Goal: Information Seeking & Learning: Learn about a topic

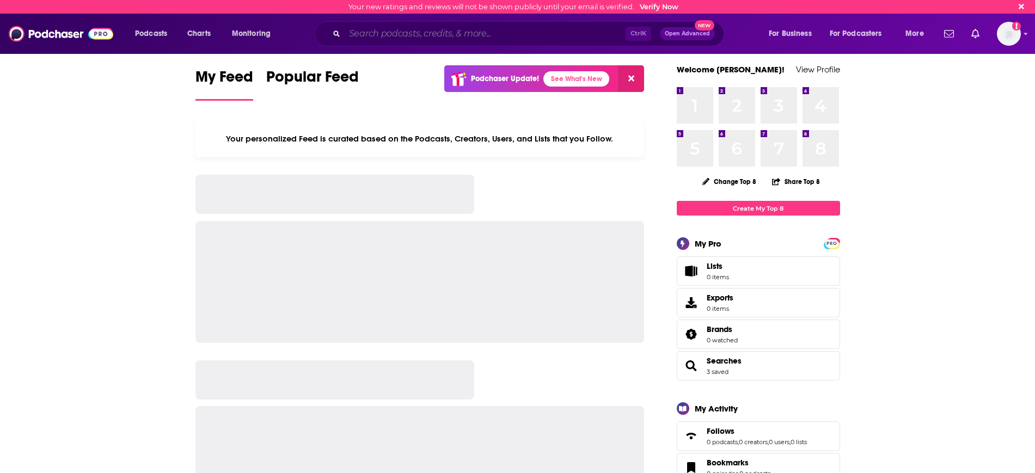
click at [386, 26] on input "Search podcasts, credits, & more..." at bounding box center [485, 33] width 281 height 17
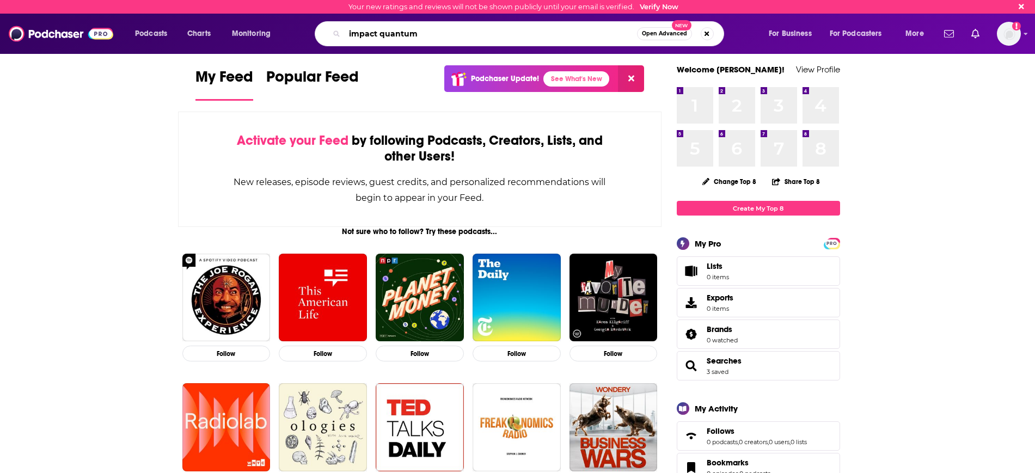
type input "impact quantum"
click at [667, 29] on button "Open Advanced New" at bounding box center [664, 33] width 55 height 13
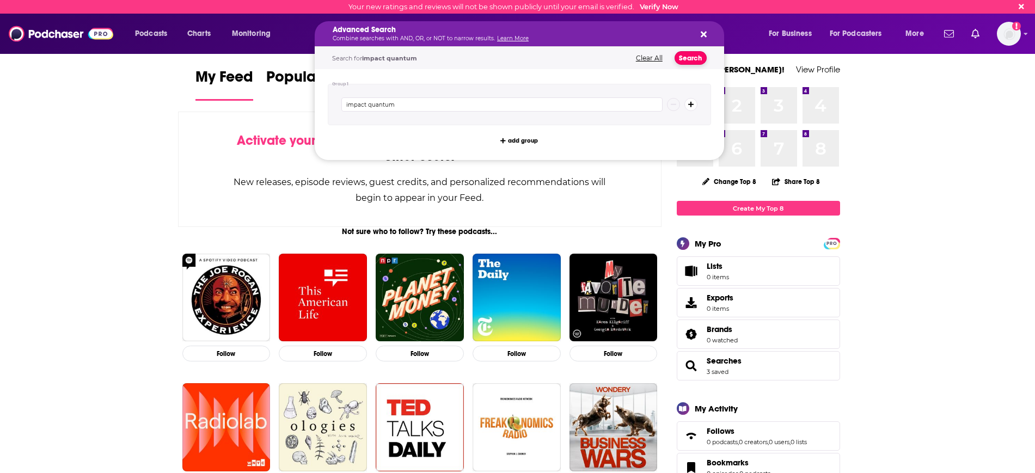
click at [699, 51] on button "Search" at bounding box center [691, 58] width 32 height 14
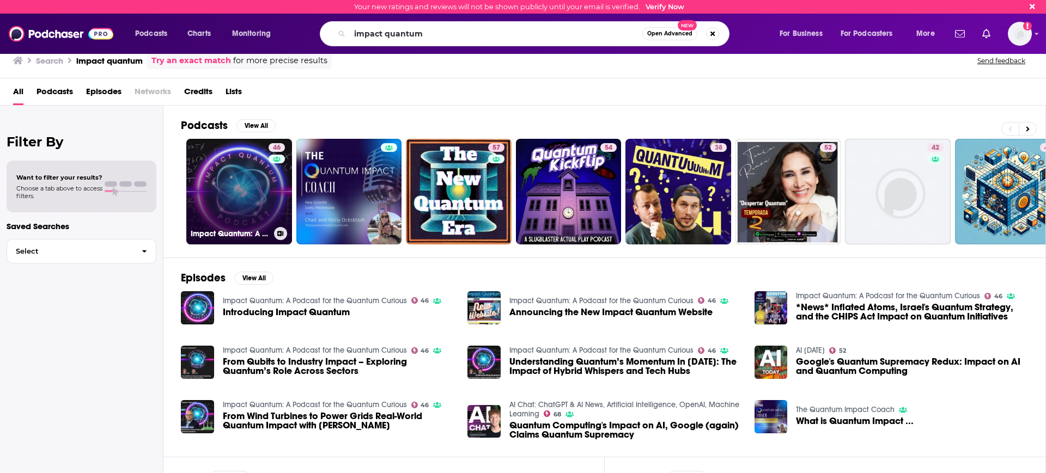
click at [250, 184] on link "46 Impact Quantum: A Podcast for the Quantum Curious" at bounding box center [239, 192] width 106 height 106
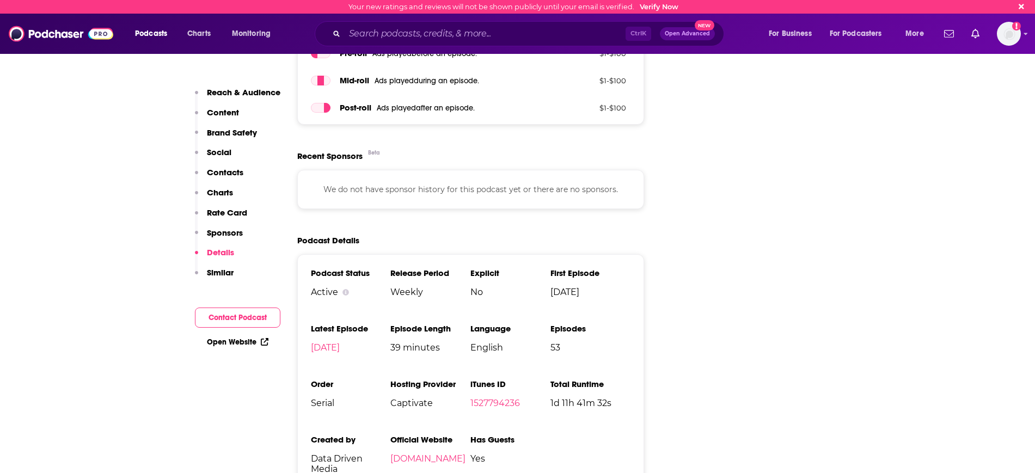
scroll to position [1430, 0]
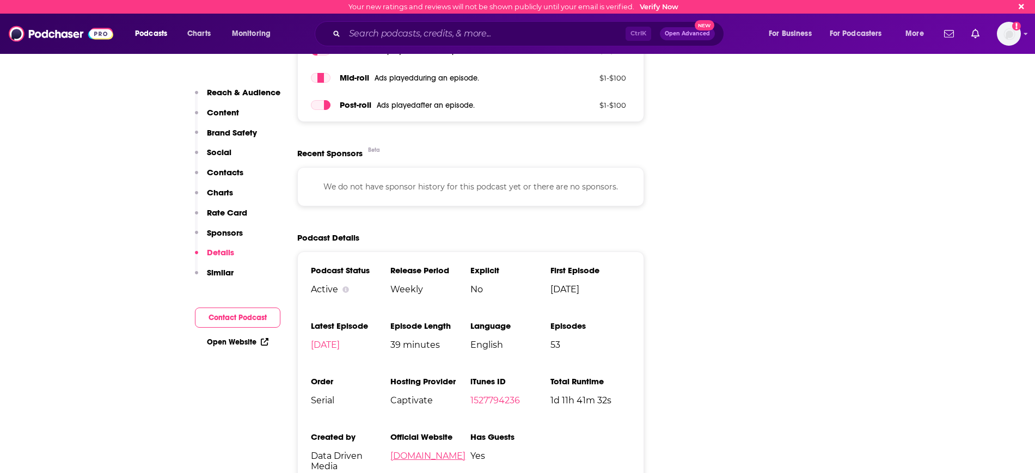
click at [458, 451] on link "[DOMAIN_NAME]" at bounding box center [428, 456] width 75 height 10
